Goal: Information Seeking & Learning: Learn about a topic

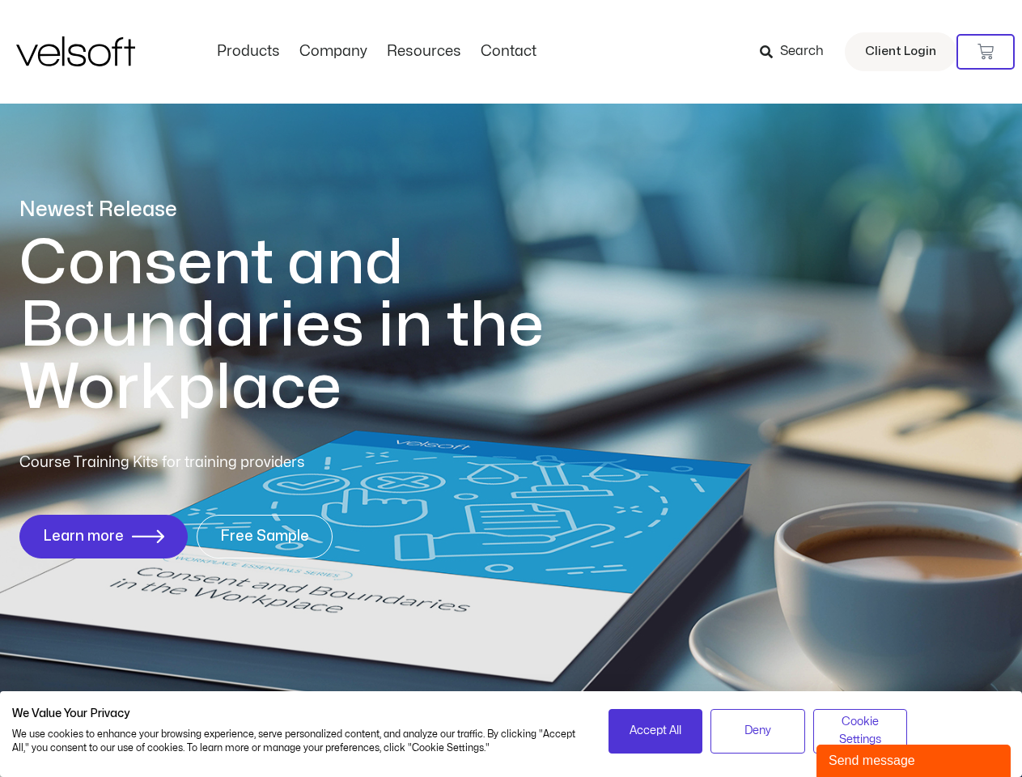
click at [511, 389] on h1 "Consent and Boundaries in the Workplace" at bounding box center [314, 325] width 591 height 187
click at [986, 52] on icon at bounding box center [986, 52] width 16 height 16
click at [656, 731] on span "Accept All" at bounding box center [656, 731] width 52 height 18
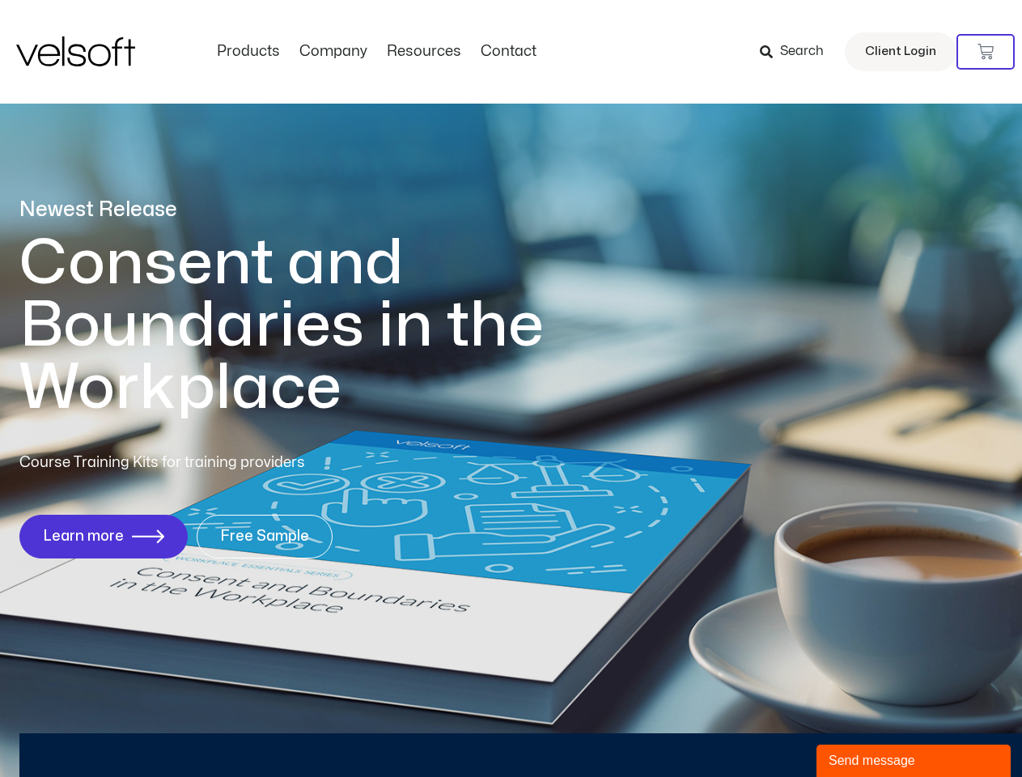
click at [758, 731] on div "Newest Release Consent and Boundaries in the Workplace Course Training Kits for…" at bounding box center [511, 387] width 1022 height 786
click at [860, 731] on div "Newest Release Consent and Boundaries in the Workplace Course Training Kits for…" at bounding box center [511, 387] width 1022 height 786
click at [914, 761] on div "Send message" at bounding box center [914, 760] width 170 height 19
